Goal: Task Accomplishment & Management: Use online tool/utility

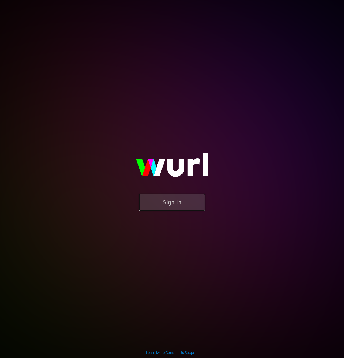
click at [156, 207] on button "Sign In" at bounding box center [172, 201] width 67 height 17
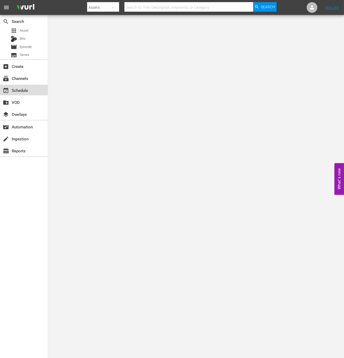
click at [24, 94] on div "event_available Schedule" at bounding box center [24, 90] width 48 height 11
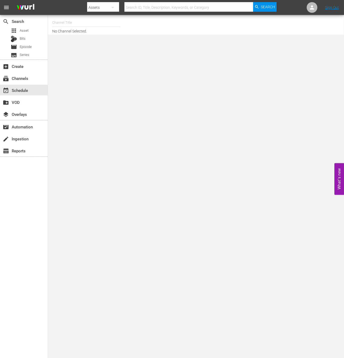
click at [92, 18] on input "text" at bounding box center [86, 22] width 68 height 13
type input "ㅜ"
type input "new kpop"
click at [69, 30] on div "Channel Title new kpop No Channel Selected." at bounding box center [130, 24] width 157 height 17
click at [76, 23] on input "new kpop" at bounding box center [86, 22] width 68 height 13
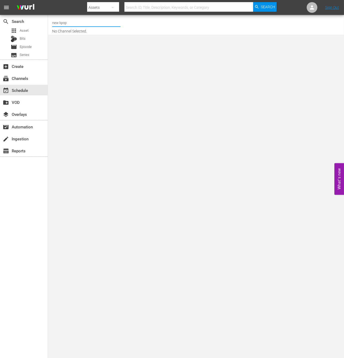
click at [93, 23] on input "new kpop" at bounding box center [86, 22] width 68 height 13
click at [93, 22] on input "new kpop" at bounding box center [86, 22] width 68 height 13
click at [91, 43] on div "NEW KPOP (617 - newidco_newkid_1)" at bounding box center [125, 37] width 138 height 13
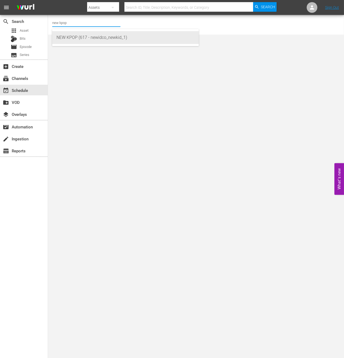
type input "NEW KPOP (617 - newidco_newkid_1)"
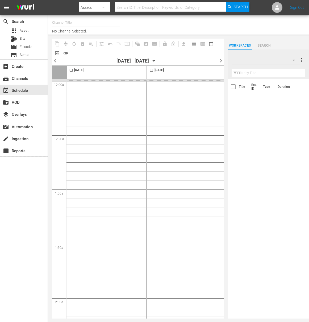
type input "NEW KPOP (617)"
